Goal: Task Accomplishment & Management: Manage account settings

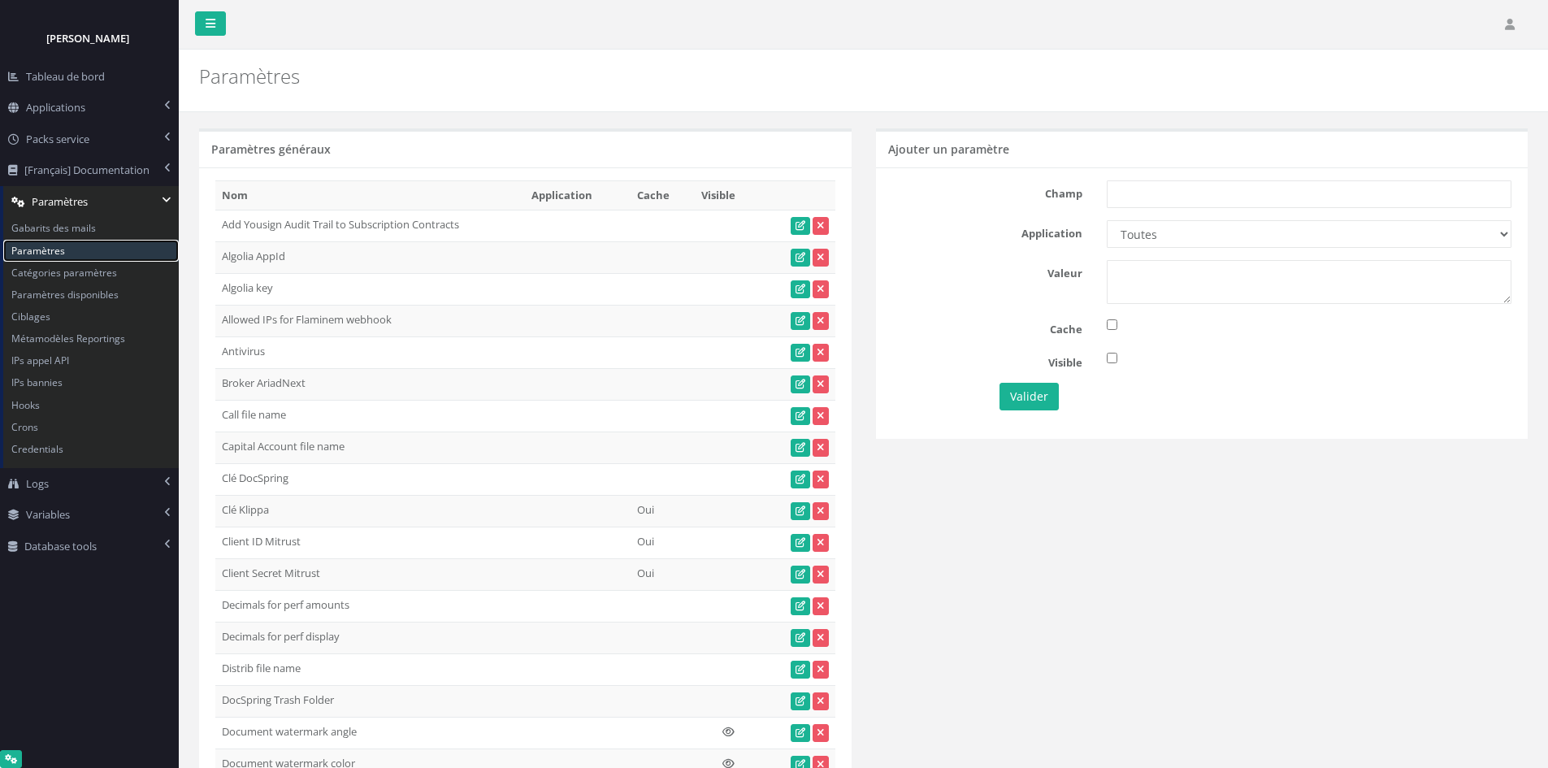
click at [68, 256] on link "Paramètres" at bounding box center [91, 251] width 176 height 22
click at [93, 507] on link "Variables" at bounding box center [89, 515] width 179 height 32
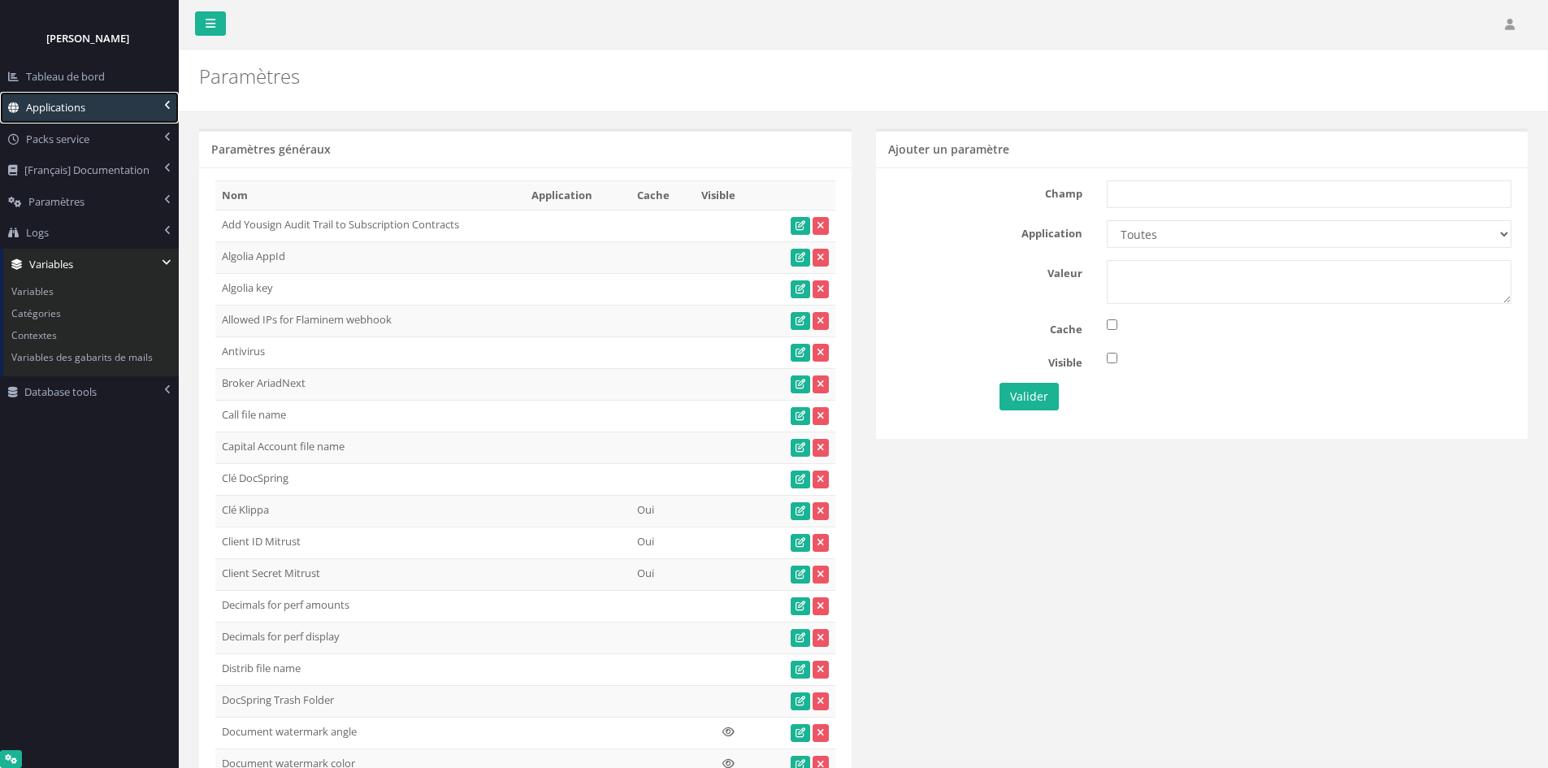
click at [100, 106] on link "Applications" at bounding box center [89, 108] width 179 height 32
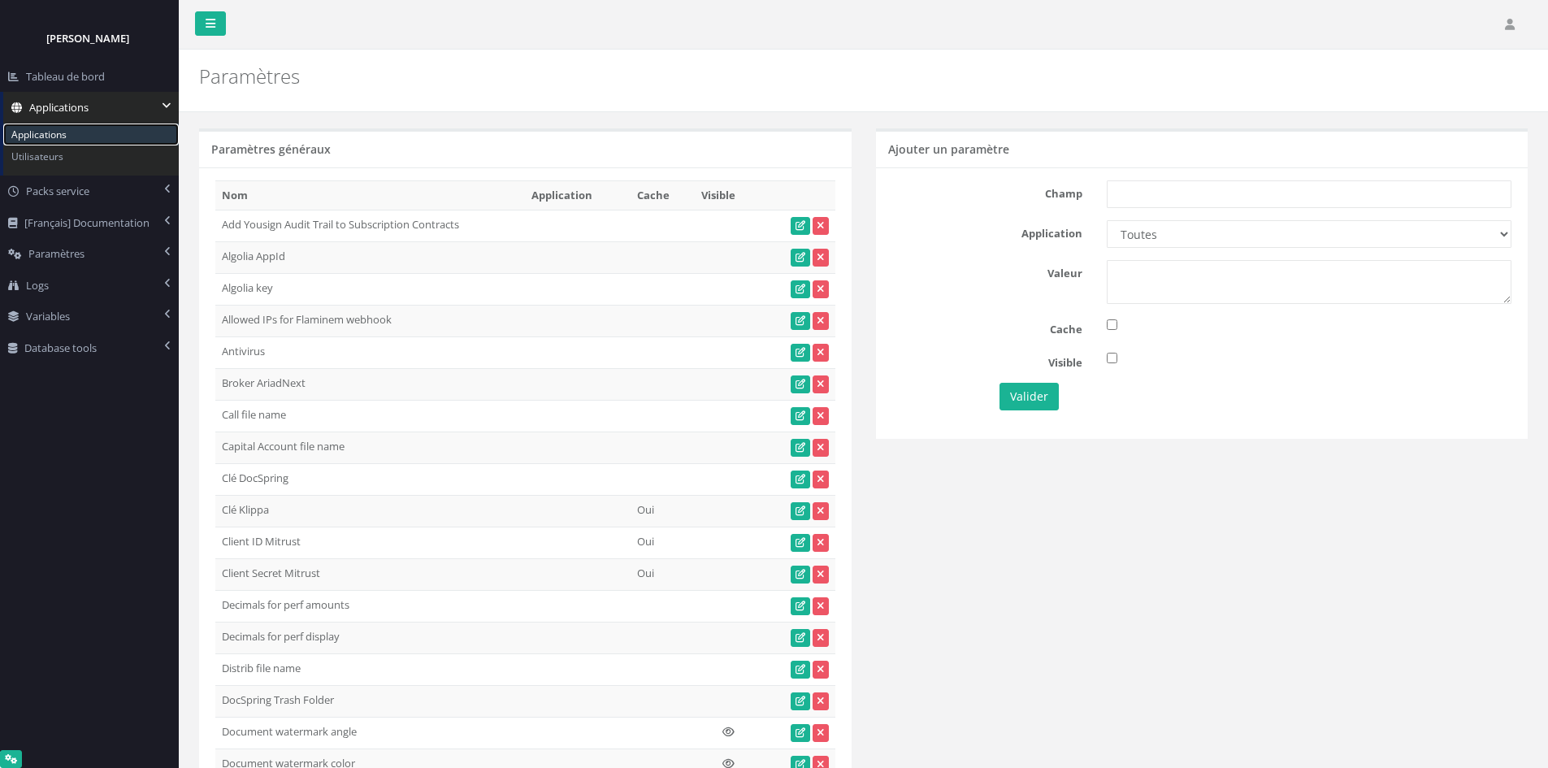
click at [89, 139] on link "Applications" at bounding box center [91, 135] width 176 height 22
click at [78, 159] on link "Utilisateurs" at bounding box center [91, 156] width 176 height 22
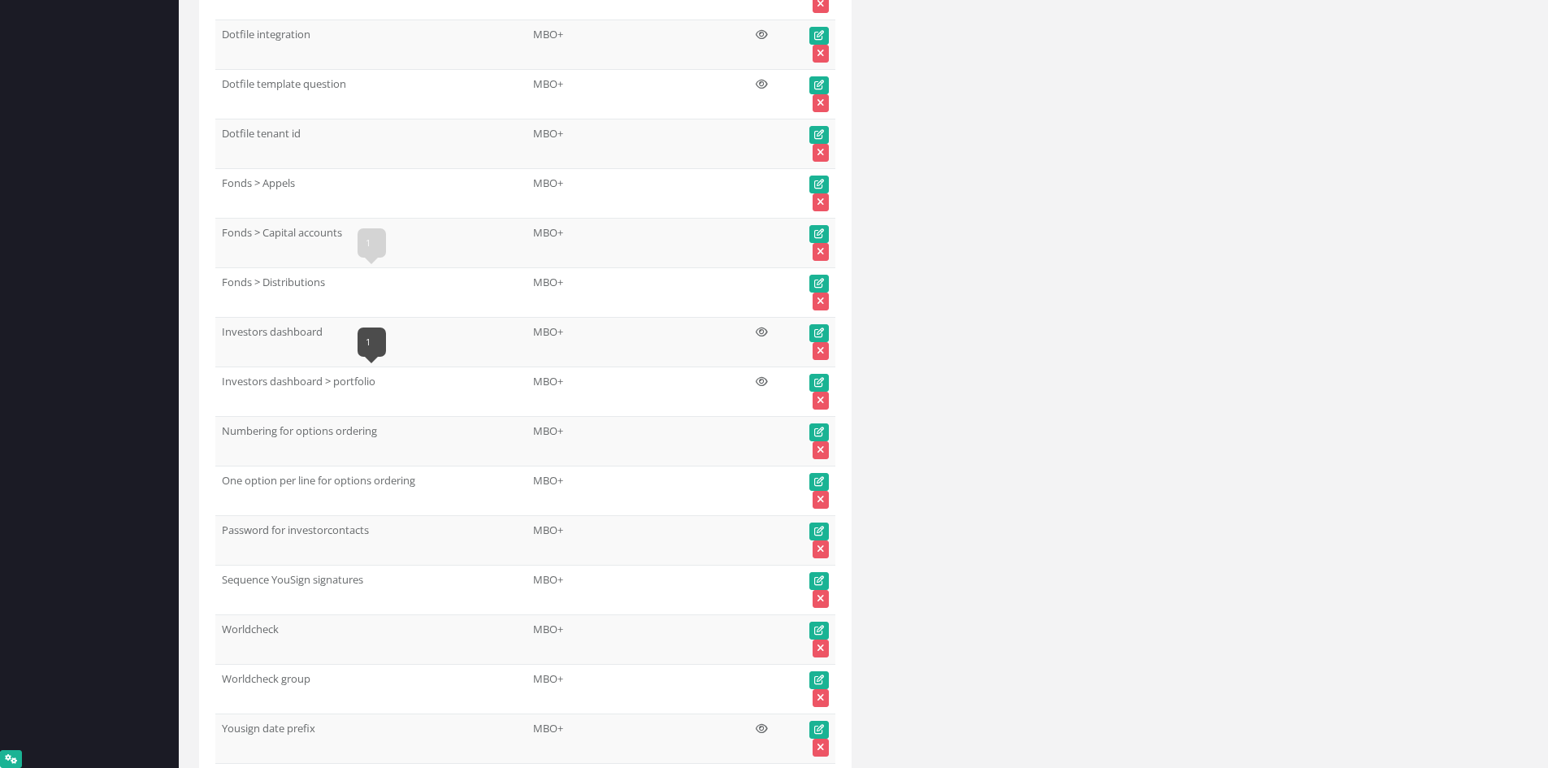
scroll to position [60882, 0]
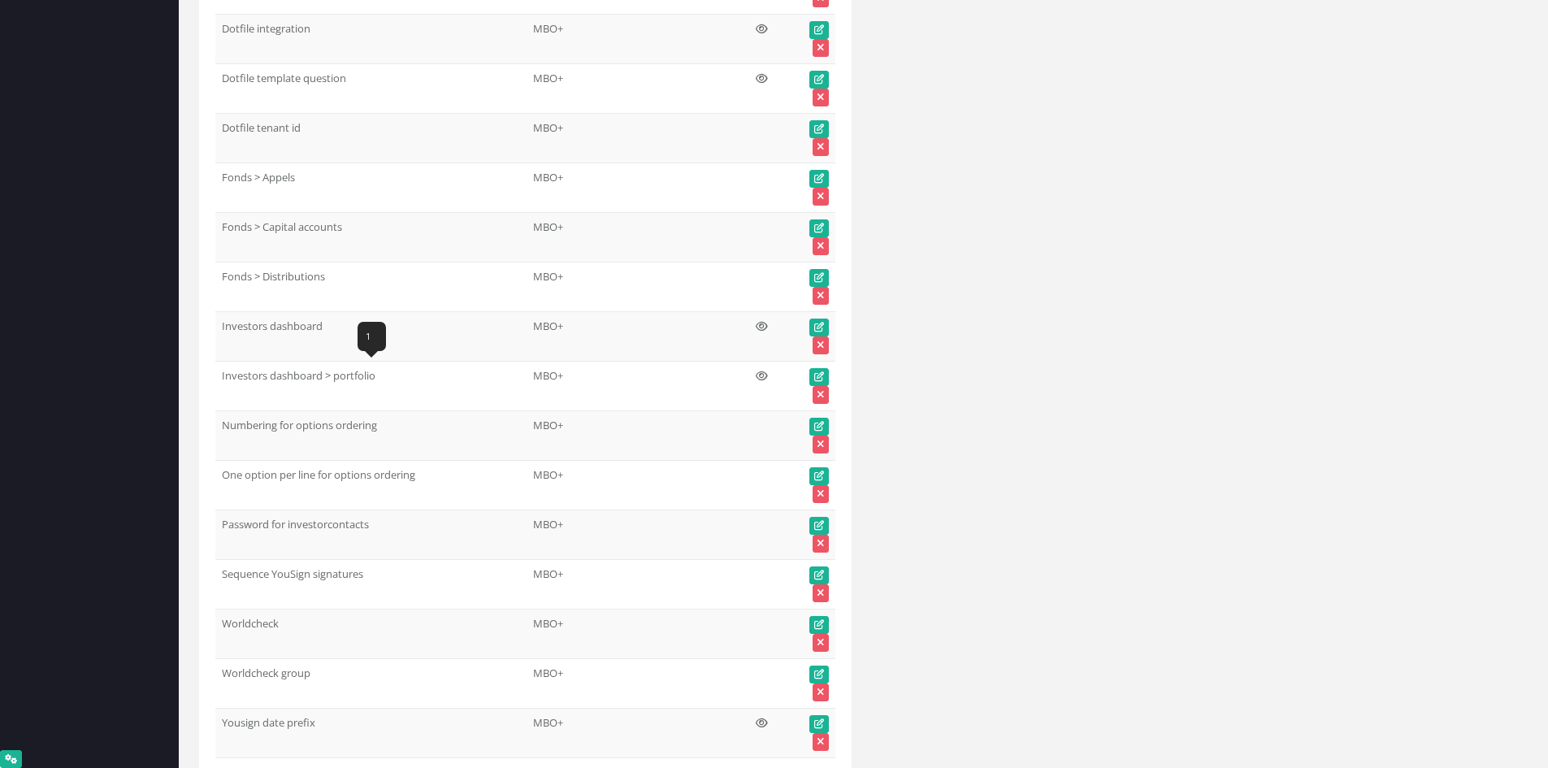
drag, startPoint x: 378, startPoint y: 376, endPoint x: 223, endPoint y: 380, distance: 155.3
click at [223, 380] on td "Investors dashboard > portfolio" at bounding box center [370, 386] width 311 height 50
copy td "Investors dashboard > portfolio"
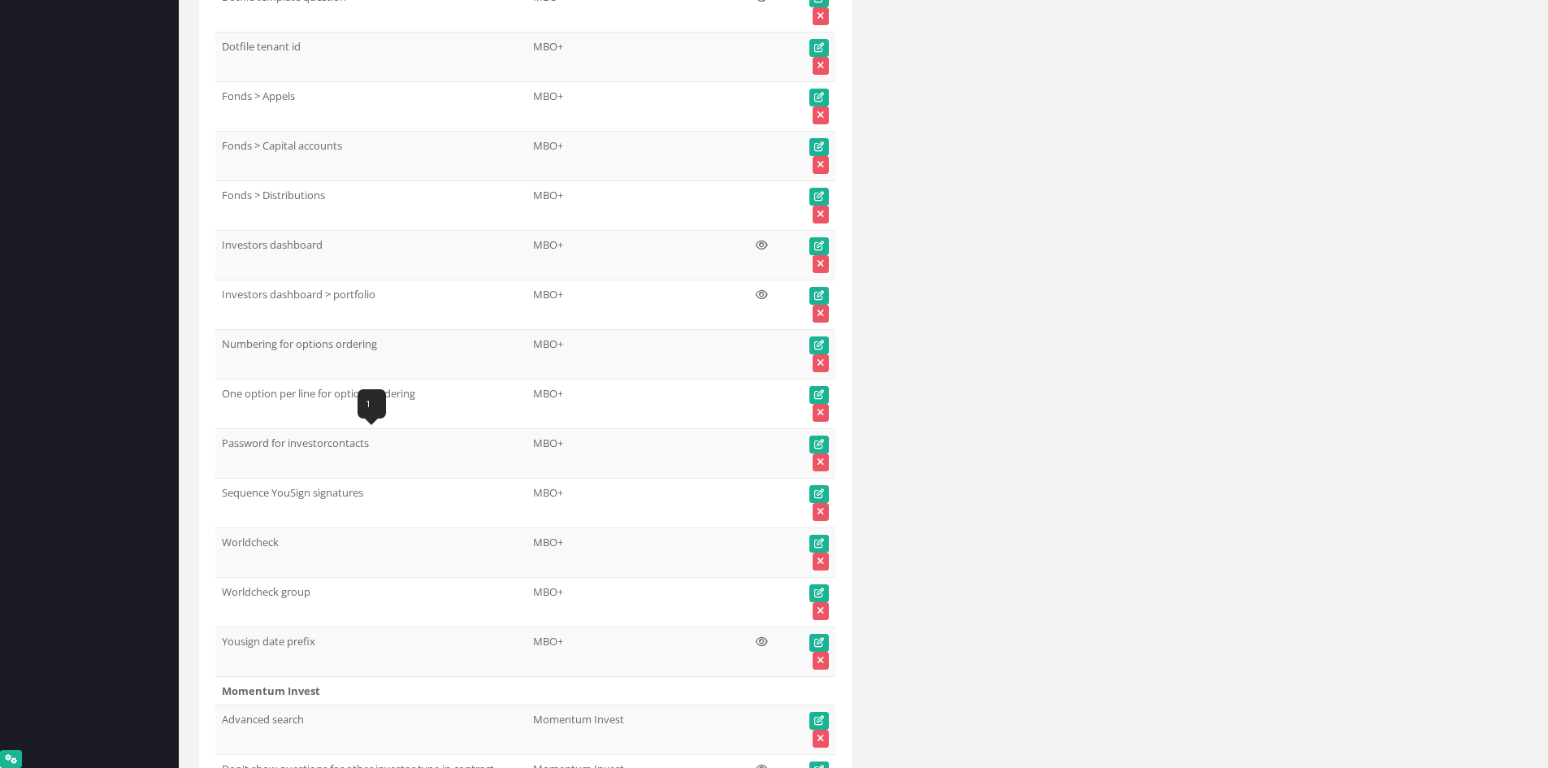
click at [222, 444] on td "Password for investorcontacts" at bounding box center [370, 453] width 311 height 50
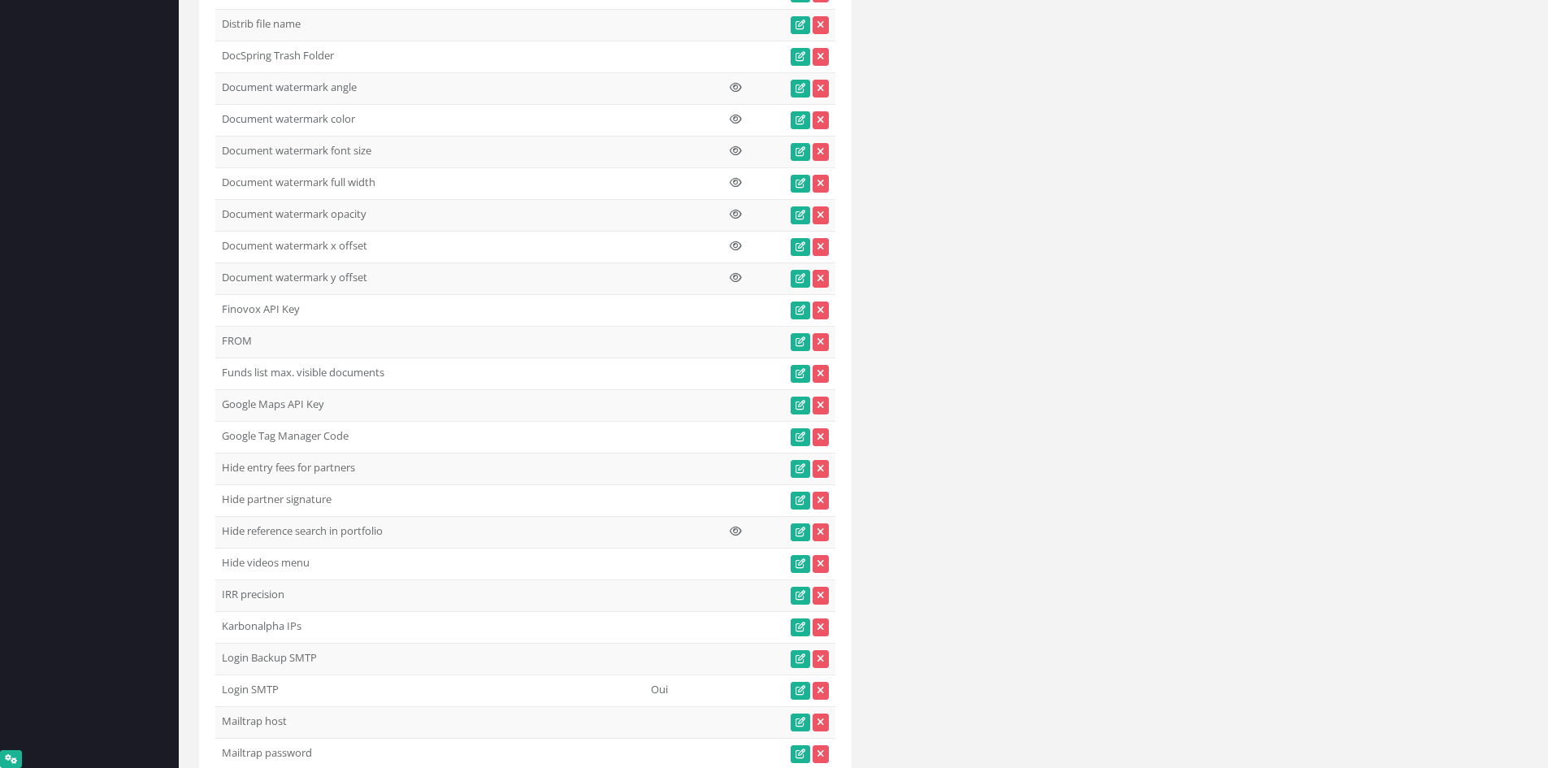
scroll to position [0, 0]
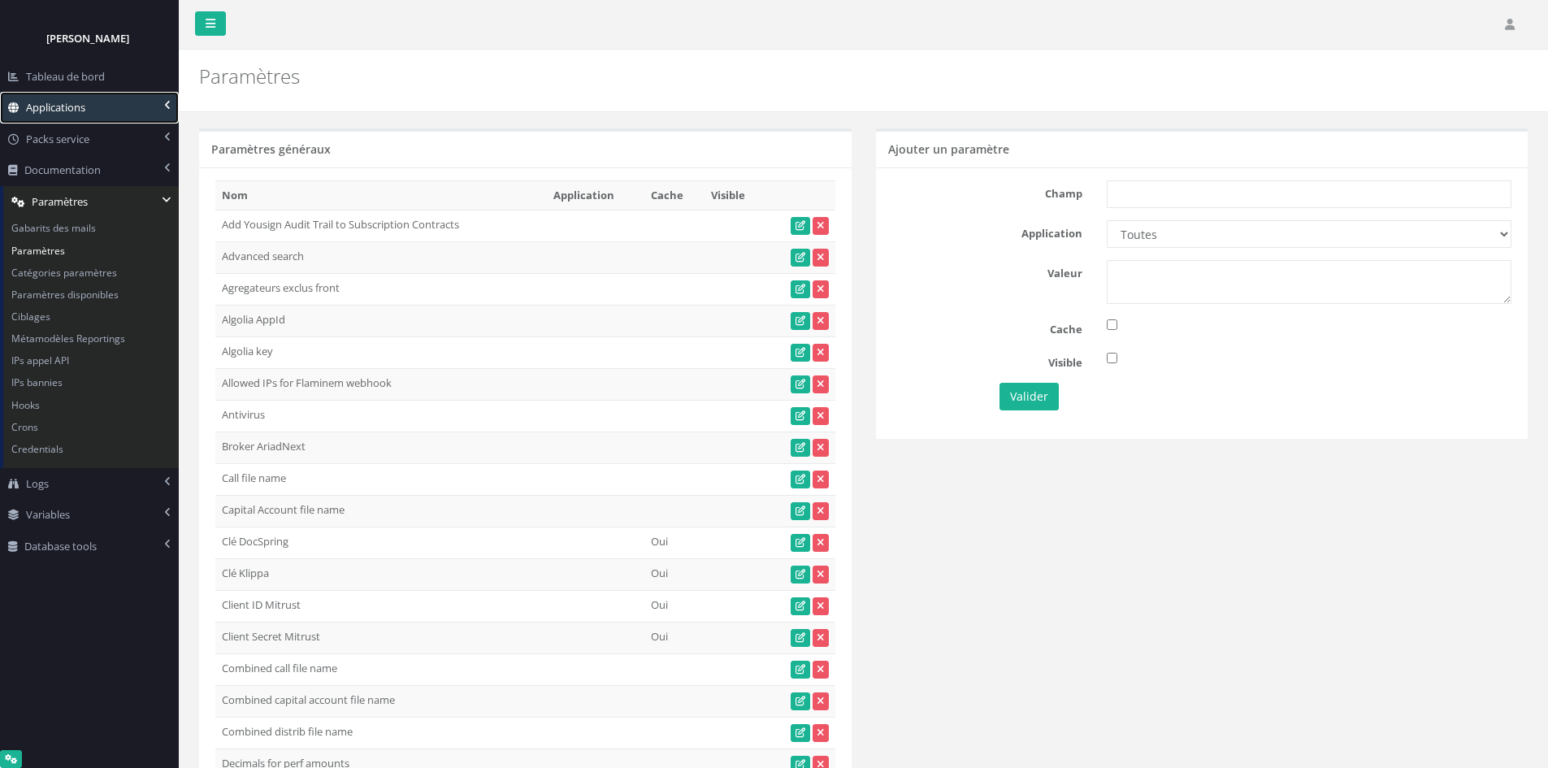
click at [80, 102] on span "Applications" at bounding box center [55, 107] width 59 height 15
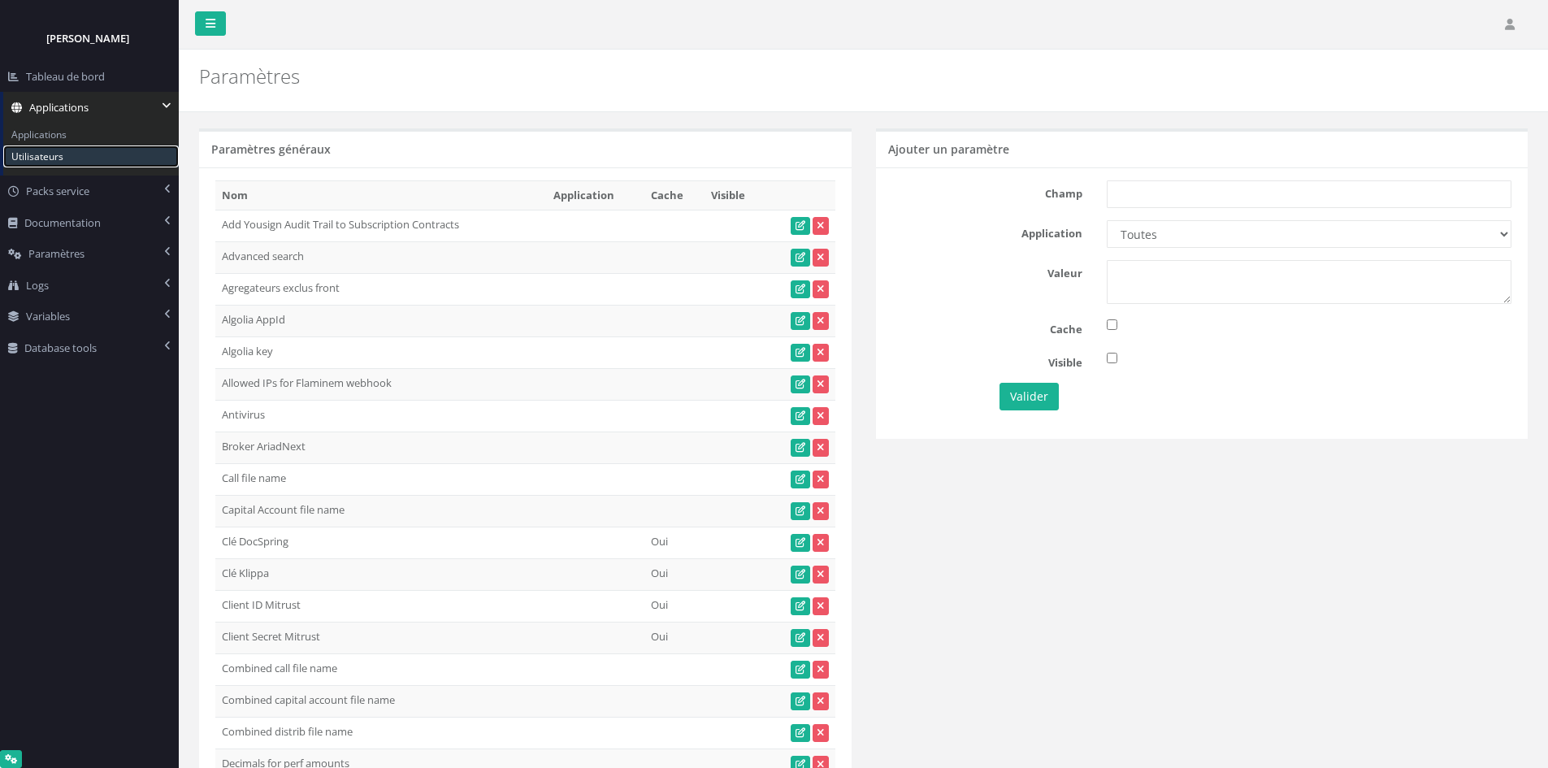
click at [72, 156] on link "Utilisateurs" at bounding box center [91, 156] width 176 height 22
